Goal: Transaction & Acquisition: Purchase product/service

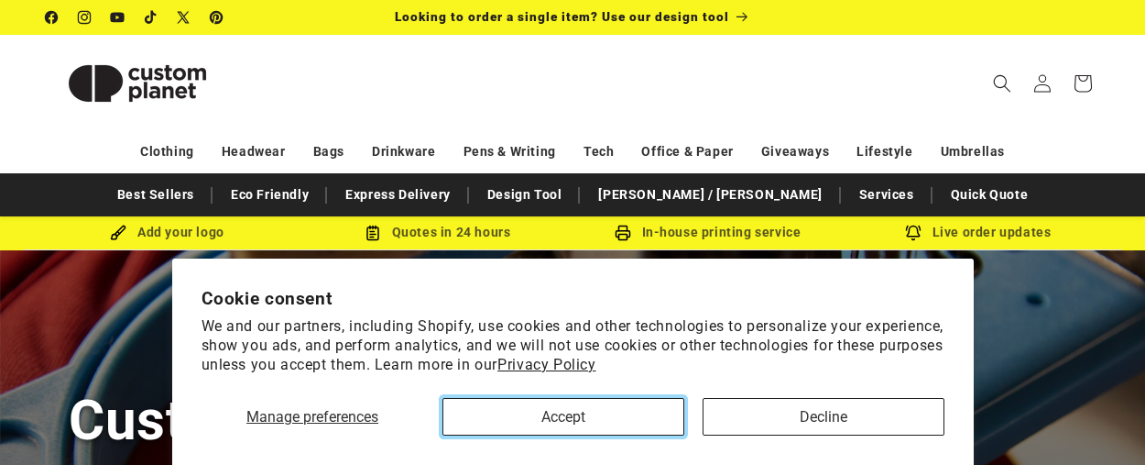
click at [531, 414] on button "Accept" at bounding box center [564, 417] width 242 height 38
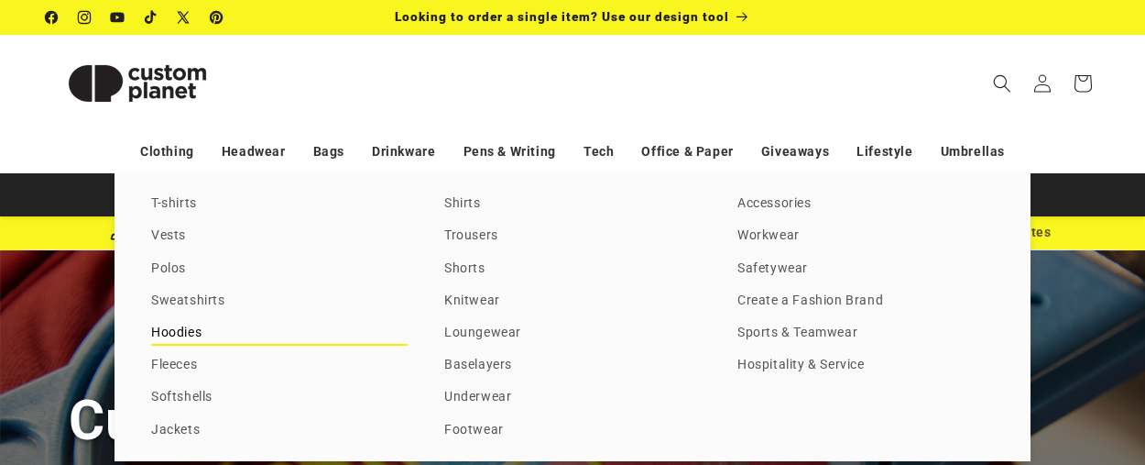
click at [196, 328] on link "Hoodies" at bounding box center [279, 333] width 257 height 25
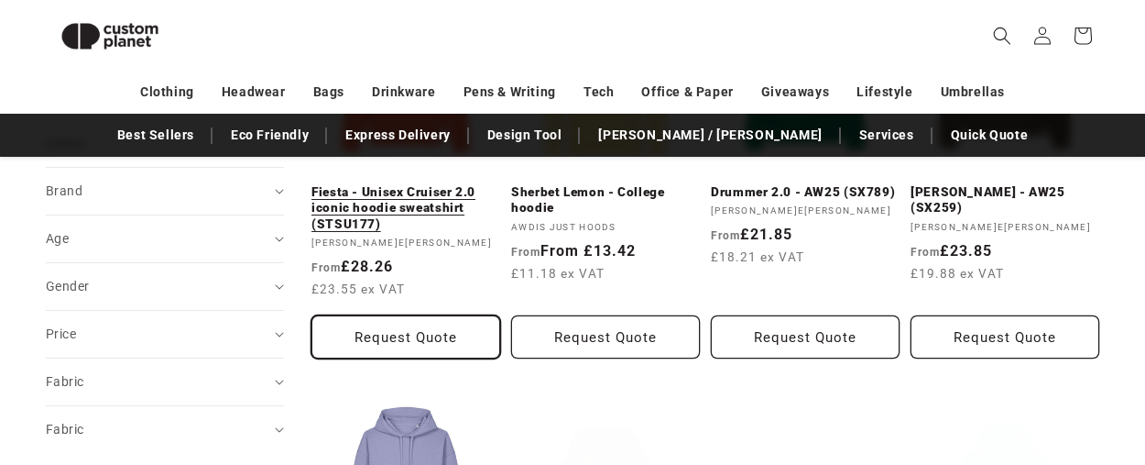
scroll to position [233, 0]
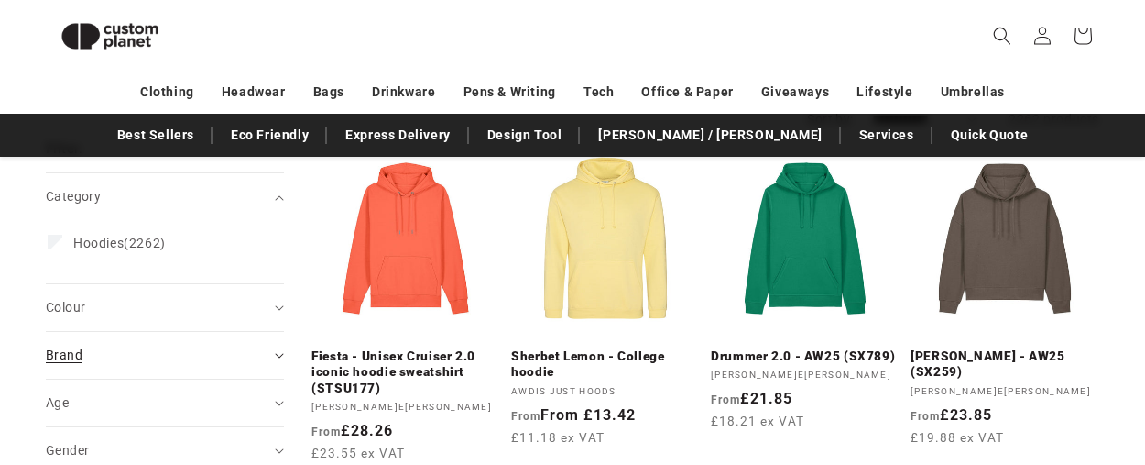
click at [273, 345] on summary "Brand (0)" at bounding box center [165, 355] width 238 height 47
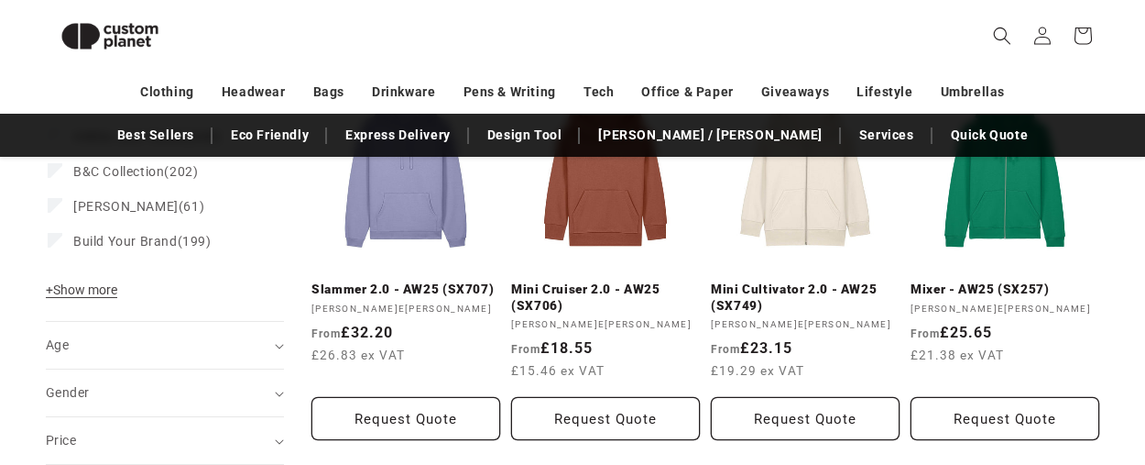
scroll to position [715, 0]
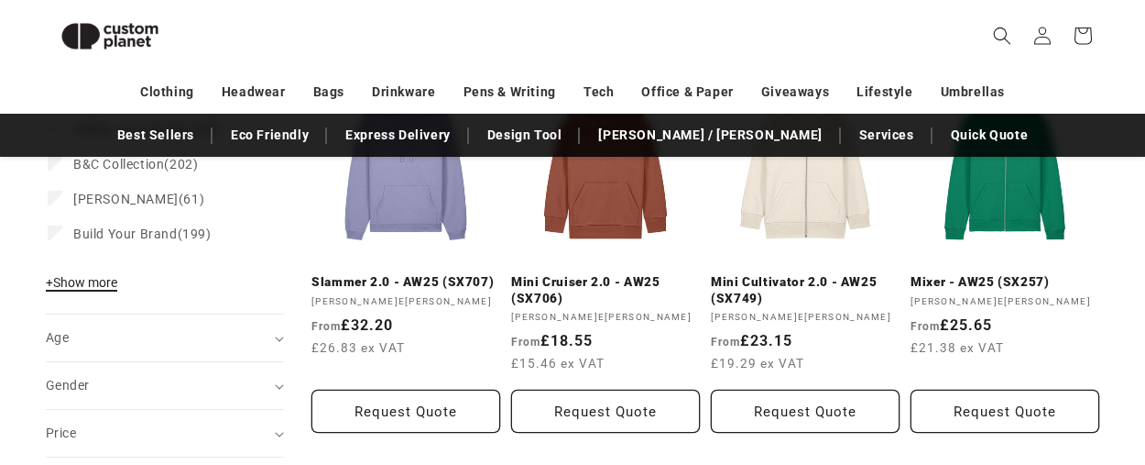
click at [93, 284] on span "+ Show more" at bounding box center [81, 282] width 71 height 15
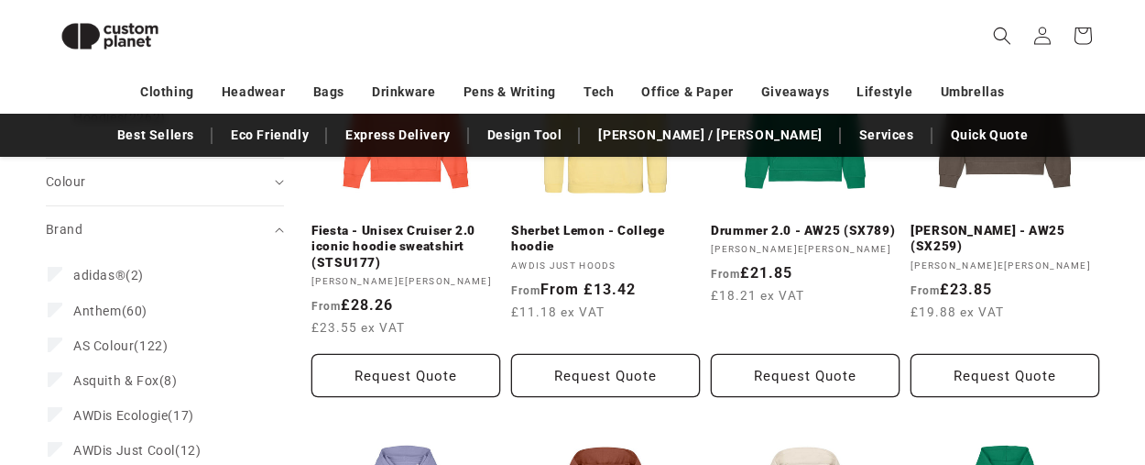
scroll to position [383, 0]
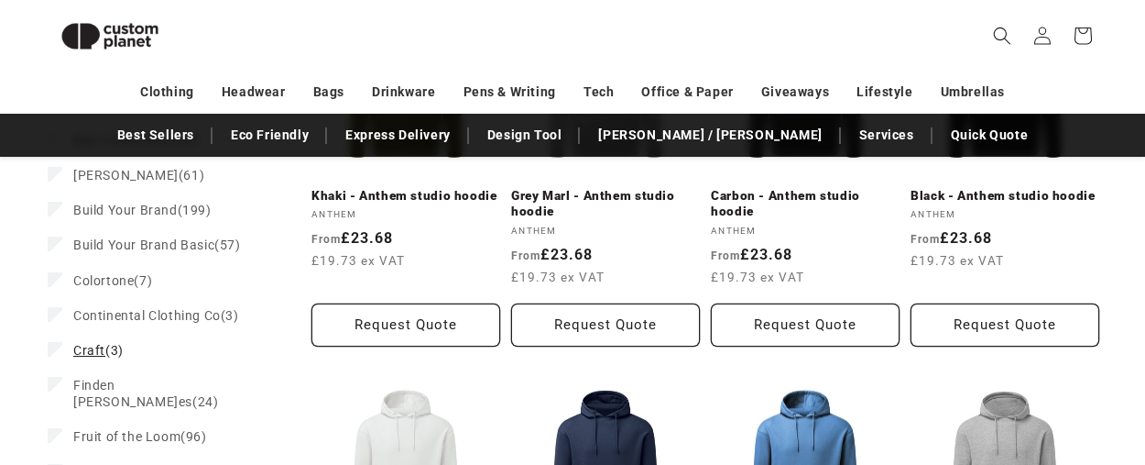
scroll to position [1006, 0]
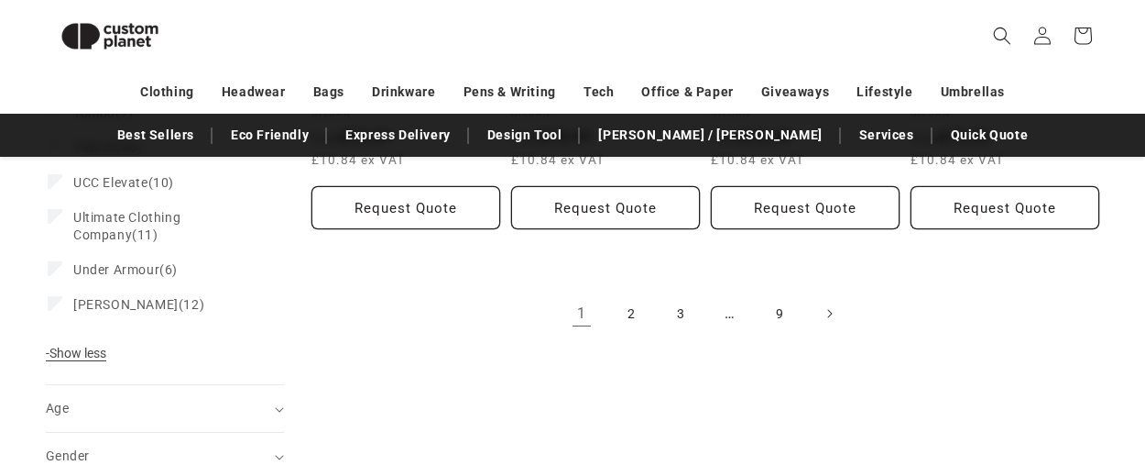
scroll to position [2144, 0]
click at [621, 314] on link "2" at bounding box center [631, 312] width 40 height 40
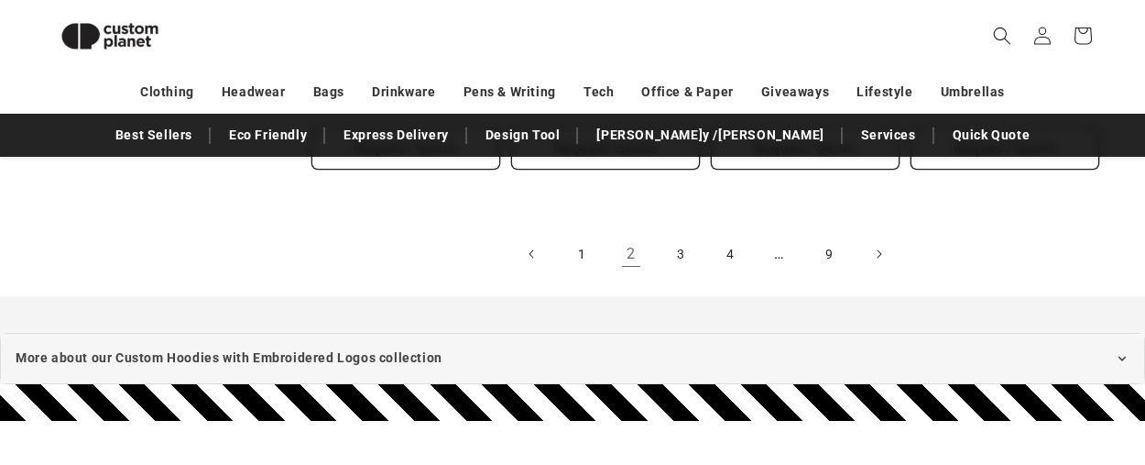
scroll to position [2236, 0]
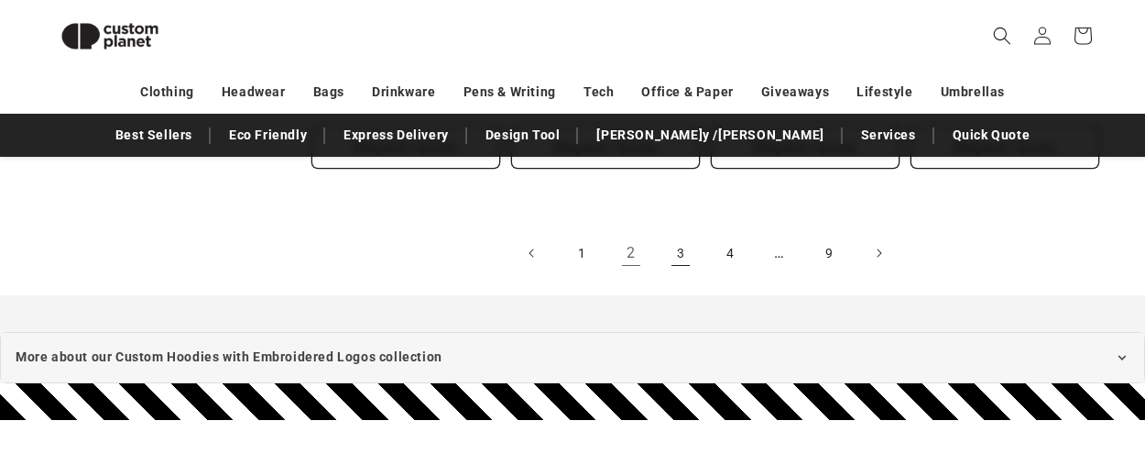
click at [684, 239] on link "3" at bounding box center [681, 253] width 40 height 40
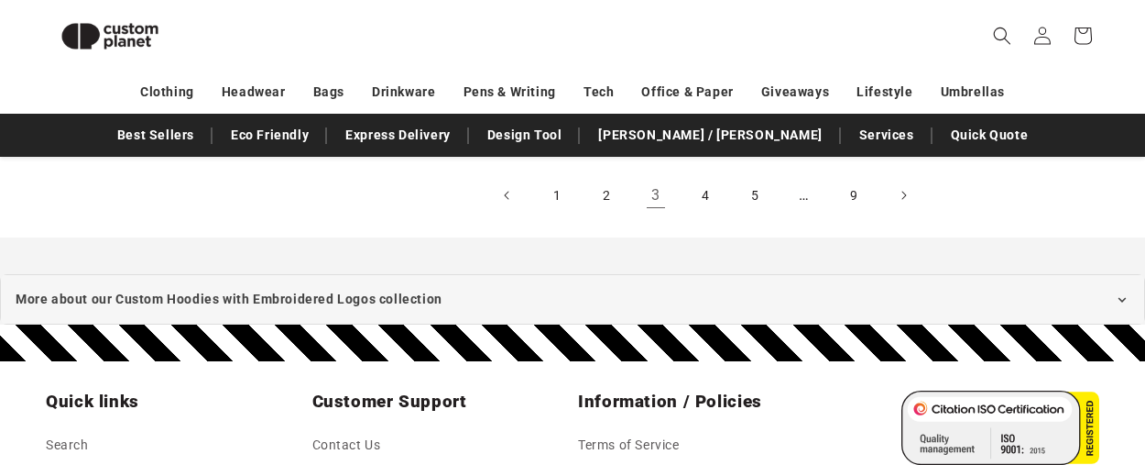
scroll to position [2235, 0]
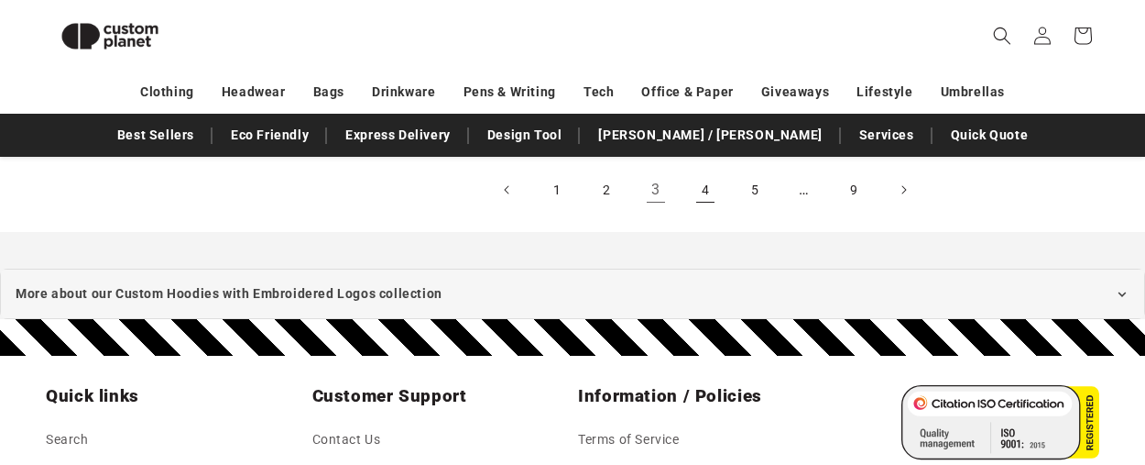
click at [701, 190] on link "4" at bounding box center [705, 190] width 40 height 40
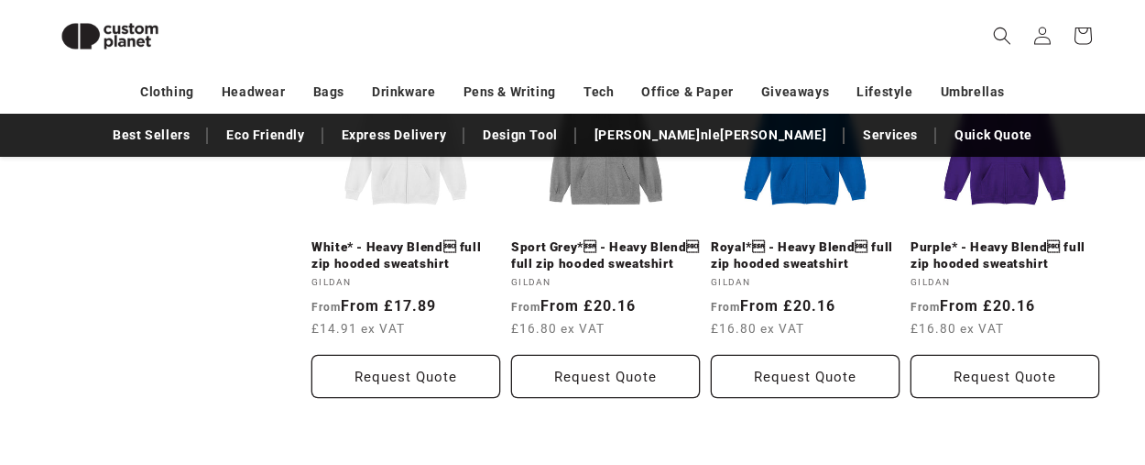
scroll to position [2026, 0]
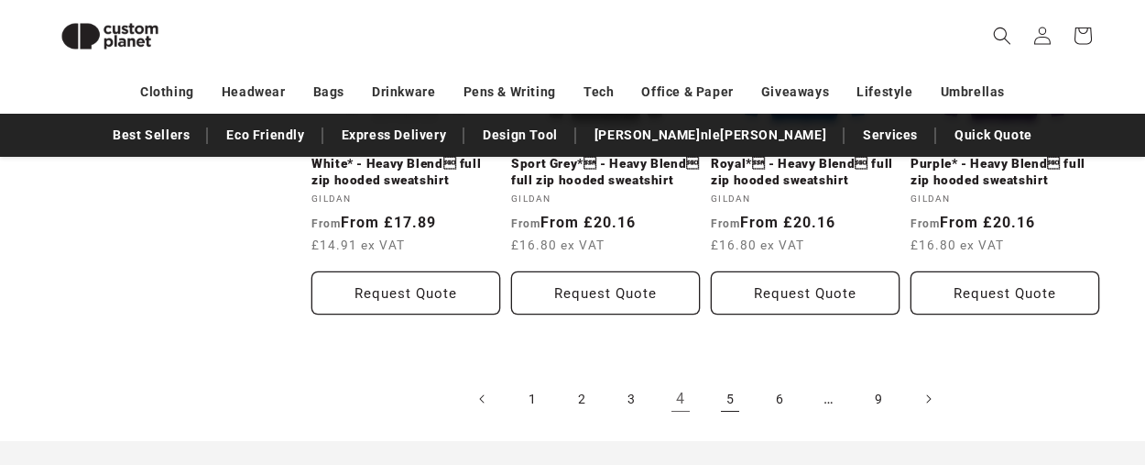
click at [720, 378] on link "5" at bounding box center [730, 398] width 40 height 40
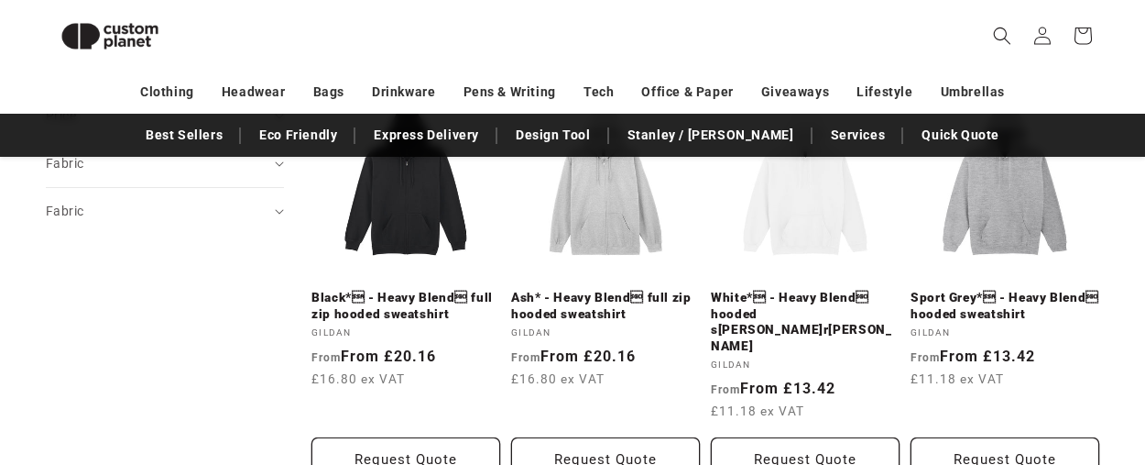
scroll to position [701, 0]
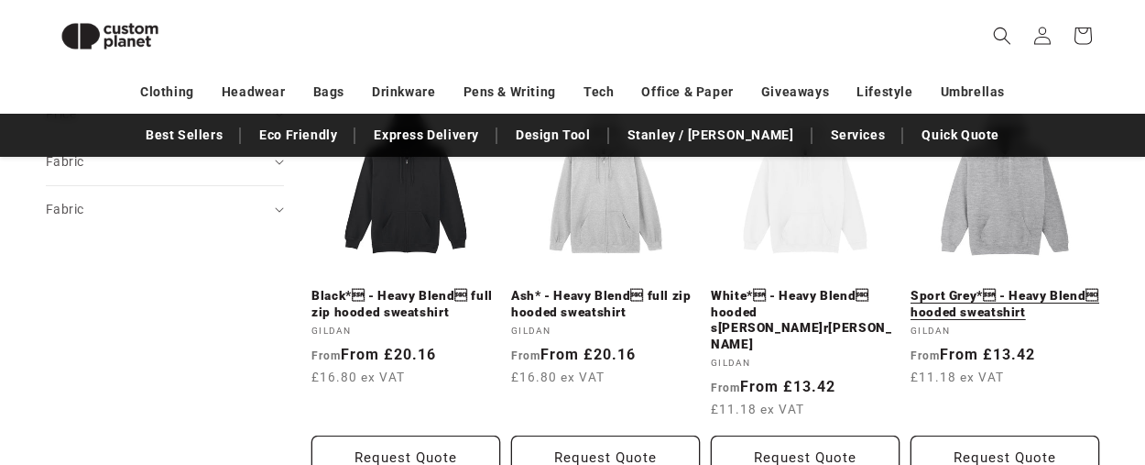
click at [1029, 288] on link "Sport Grey* - Heavy Blend hooded sweatshirt" at bounding box center [1005, 304] width 189 height 32
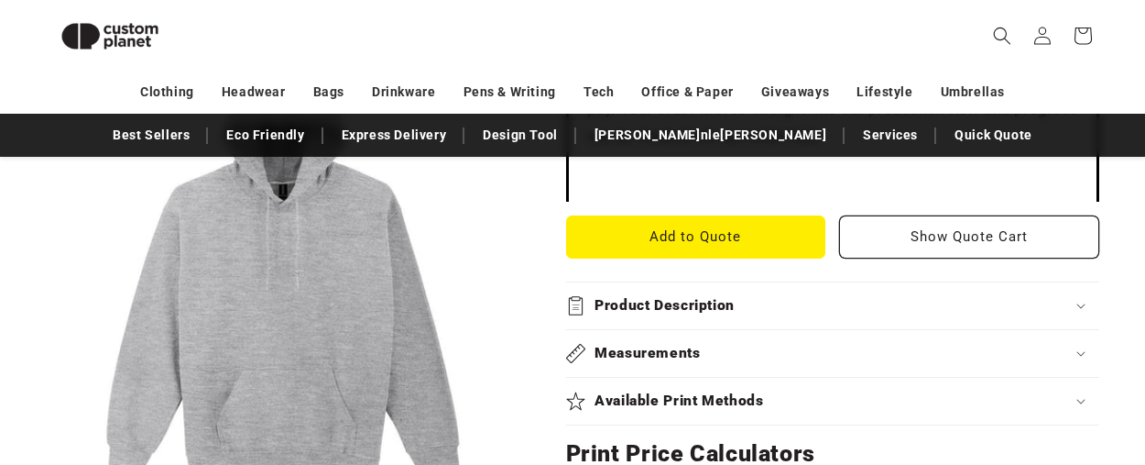
scroll to position [736, 0]
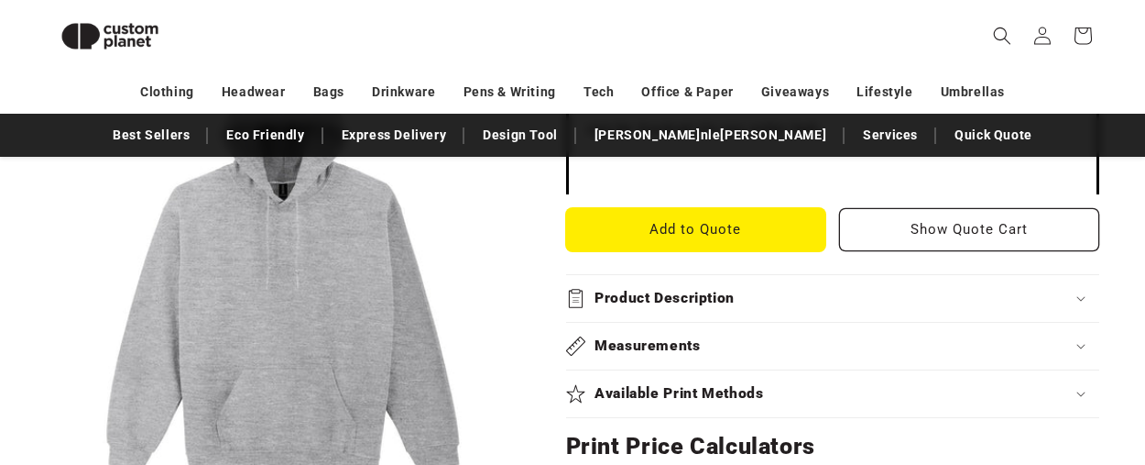
click at [742, 224] on button "Add to Quote" at bounding box center [696, 229] width 260 height 43
